Goal: Task Accomplishment & Management: Use online tool/utility

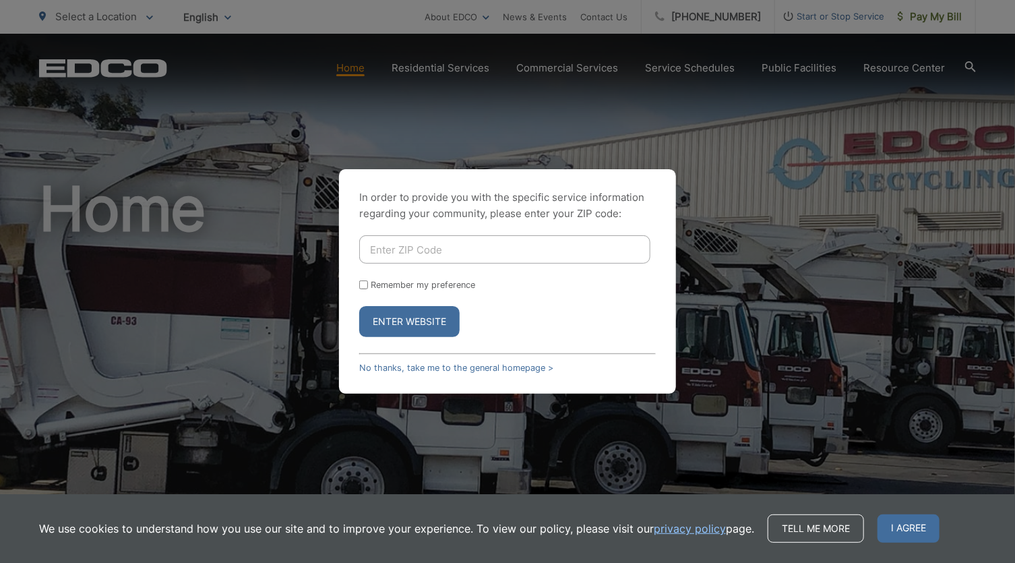
click at [410, 250] on input "Enter ZIP Code" at bounding box center [504, 249] width 291 height 28
click at [410, 250] on input "92" at bounding box center [504, 249] width 291 height 28
type input "92069"
click at [425, 319] on button "Enter Website" at bounding box center [409, 321] width 100 height 31
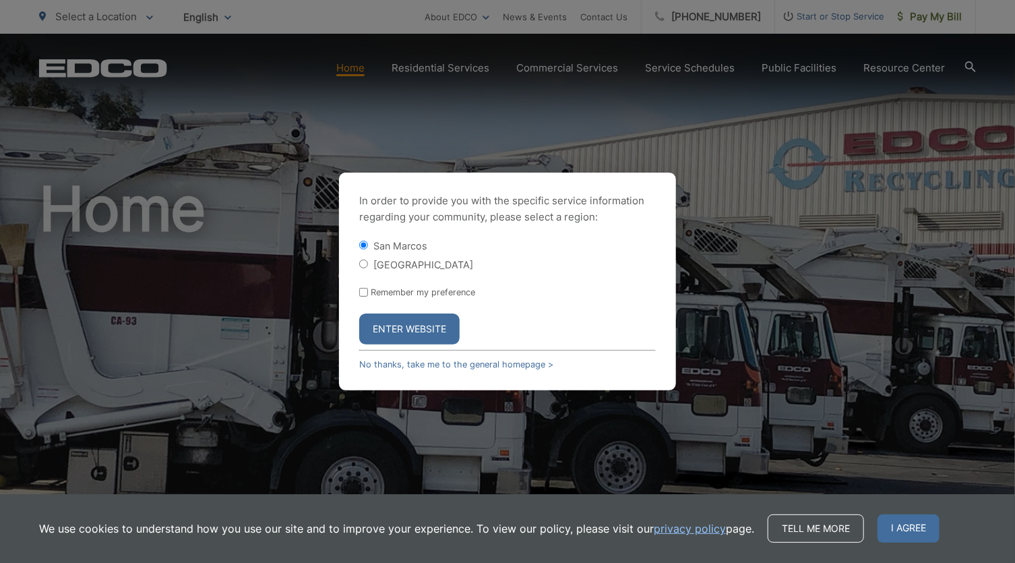
click at [425, 328] on button "Enter Website" at bounding box center [409, 328] width 100 height 31
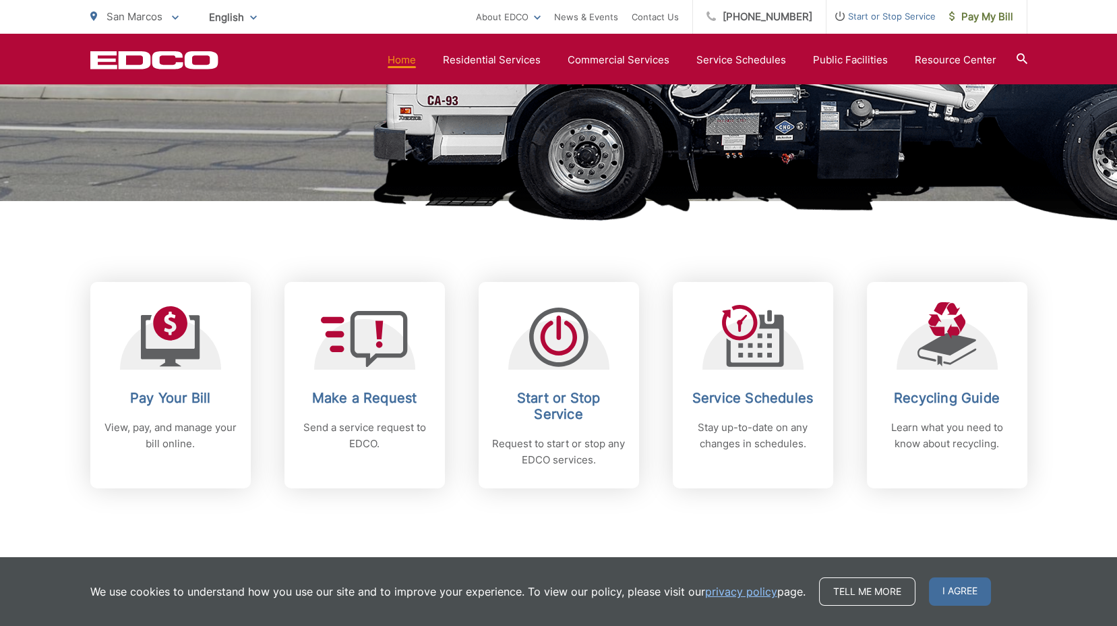
scroll to position [390, 0]
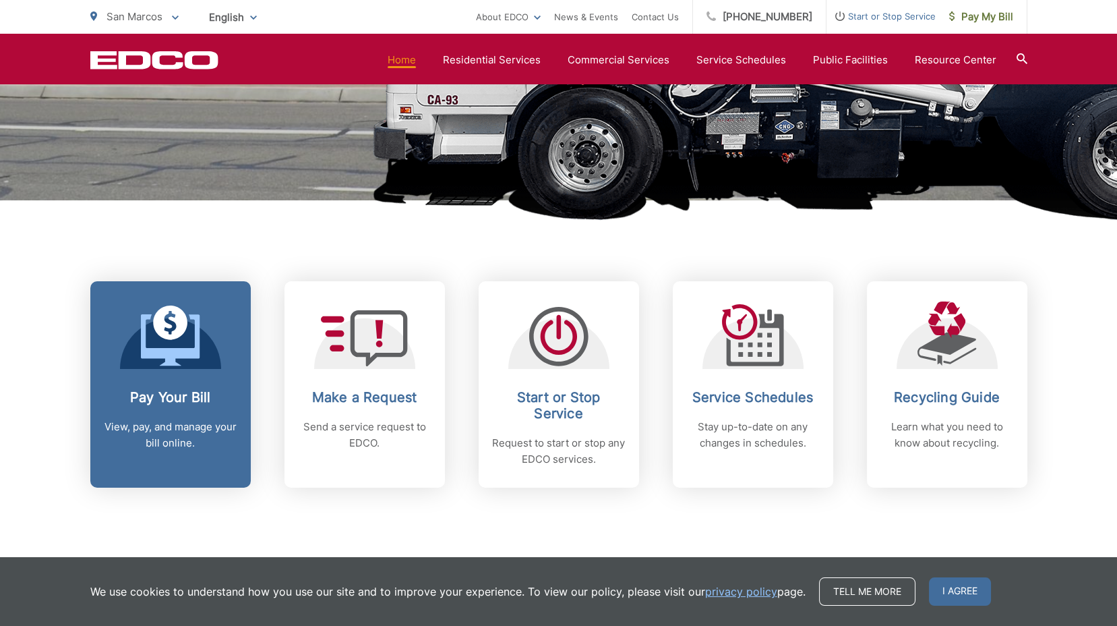
click at [143, 358] on icon at bounding box center [170, 335] width 59 height 61
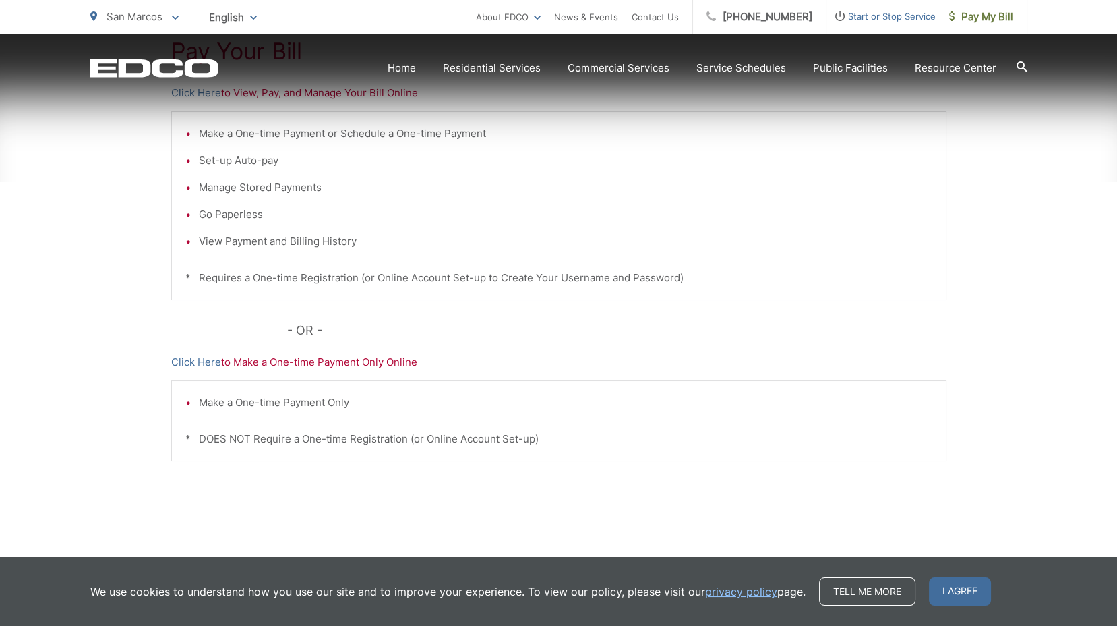
scroll to position [332, 0]
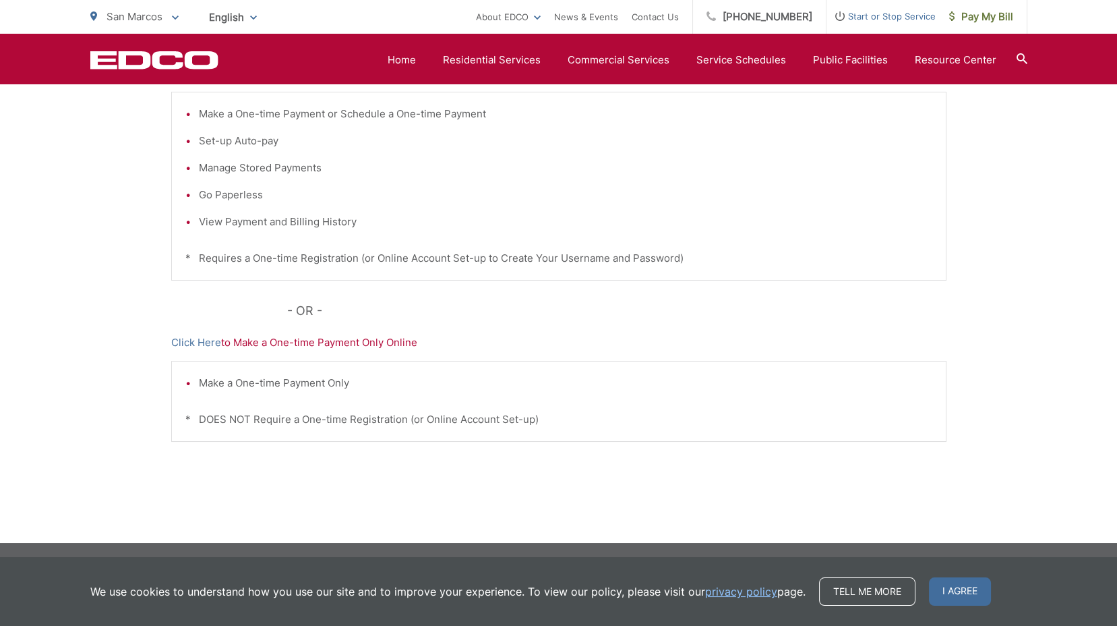
click at [127, 355] on div "Pay Your Bill Click Here to View, Pay, and Manage Your Bill Online Make a One-t…" at bounding box center [558, 239] width 1117 height 605
click at [189, 347] on link "Click Here" at bounding box center [196, 342] width 50 height 16
